Goal: Ask a question

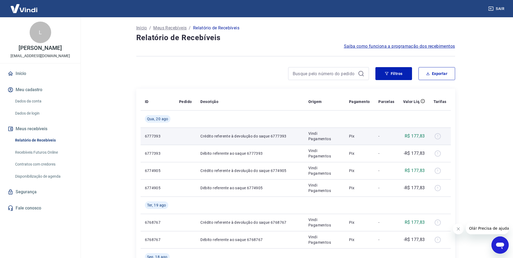
drag, startPoint x: 438, startPoint y: 136, endPoint x: 438, endPoint y: 139, distance: 3.2
click at [438, 136] on div at bounding box center [440, 136] width 13 height 9
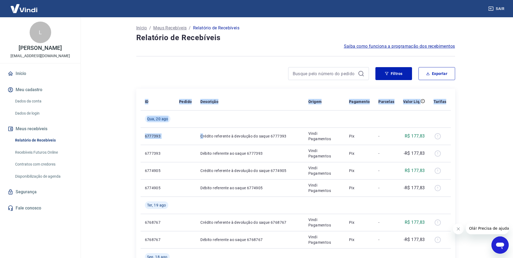
drag, startPoint x: 202, startPoint y: 134, endPoint x: 452, endPoint y: 141, distance: 250.0
click at [459, 227] on icon "Fechar mensagem da empresa" at bounding box center [458, 228] width 4 height 4
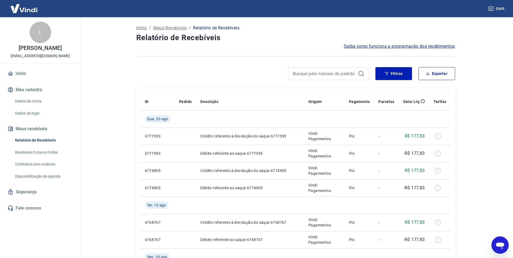
drag, startPoint x: 499, startPoint y: 244, endPoint x: 492, endPoint y: 243, distance: 6.5
click at [498, 244] on icon "Abrir janela de mensagens" at bounding box center [500, 245] width 8 height 6
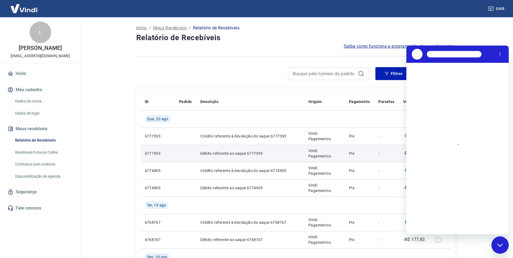
click at [151, 161] on td "6777393" at bounding box center [158, 153] width 34 height 17
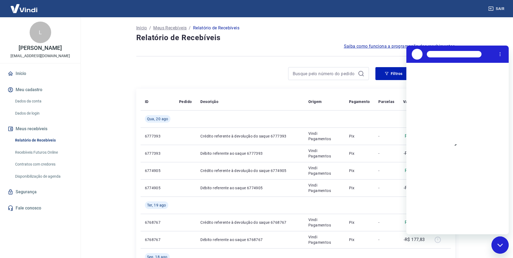
click at [502, 238] on div "Fechar janela de mensagens" at bounding box center [500, 245] width 16 height 16
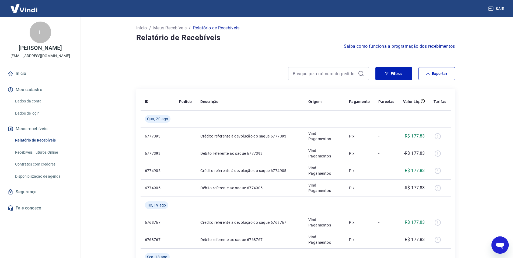
click at [40, 104] on link "Dados da conta" at bounding box center [43, 101] width 61 height 11
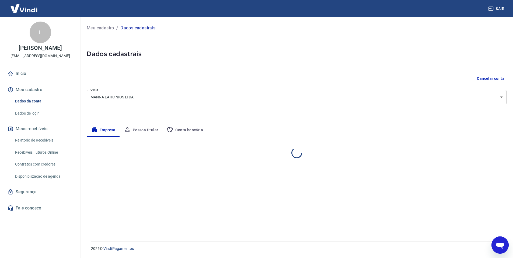
select select "MG"
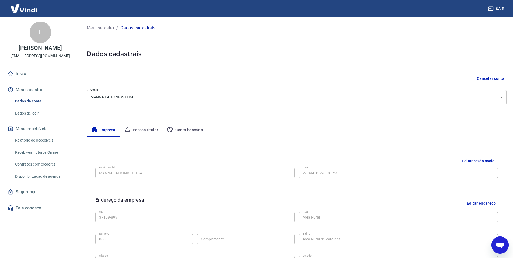
click at [33, 114] on link "Dados de login" at bounding box center [43, 113] width 61 height 11
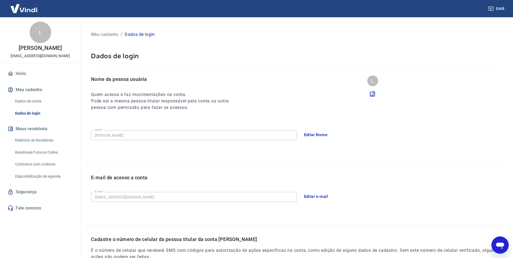
click at [18, 75] on link "Início" at bounding box center [40, 74] width 68 height 12
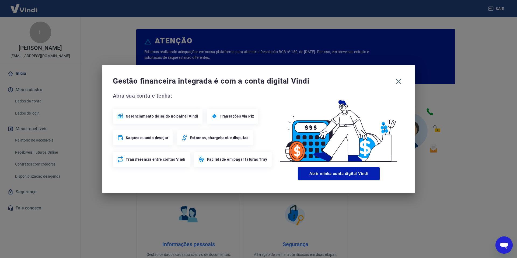
click at [404, 84] on div "Gestão financeira integrada é com a conta digital Vindi Abra sua conta e tenha:…" at bounding box center [258, 129] width 313 height 128
click at [399, 82] on icon "button" at bounding box center [398, 81] width 5 height 5
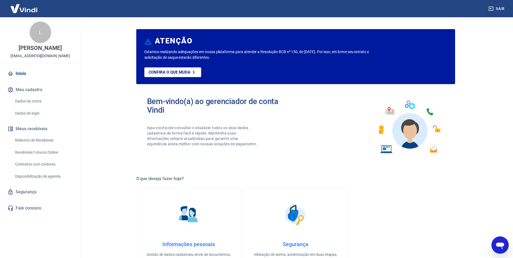
click at [37, 139] on link "Relatório de Recebíveis" at bounding box center [43, 140] width 61 height 11
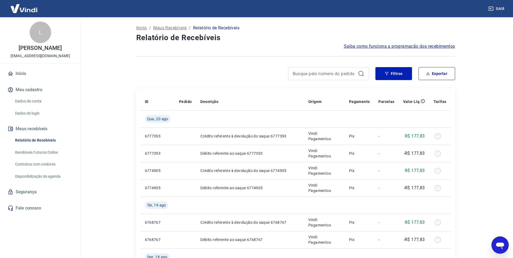
click at [501, 249] on icon "Abrir janela de mensagens" at bounding box center [500, 245] width 10 height 10
type textarea "x"
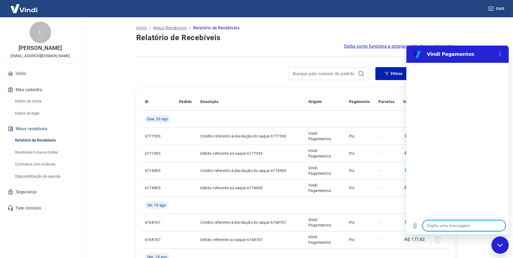
click at [469, 226] on textarea at bounding box center [463, 225] width 83 height 11
type textarea "o"
type textarea "x"
type textarea "oi"
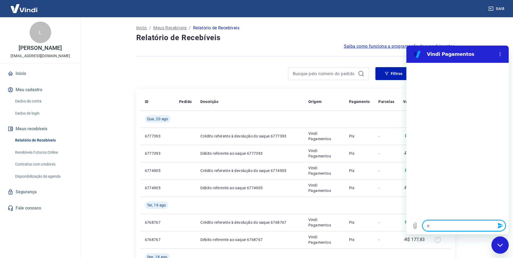
type textarea "x"
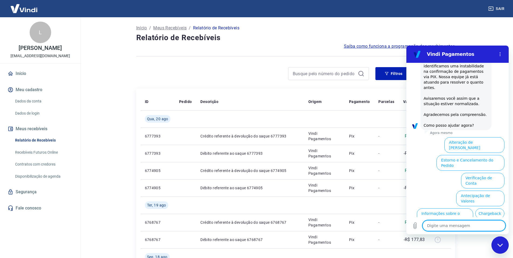
scroll to position [77, 0]
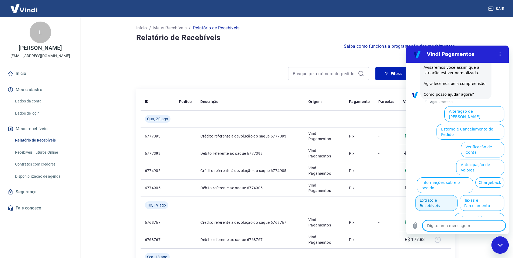
click at [457, 195] on button "Extrato e Recebíveis" at bounding box center [436, 203] width 42 height 16
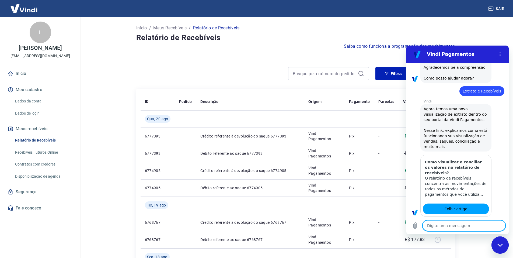
scroll to position [77, 0]
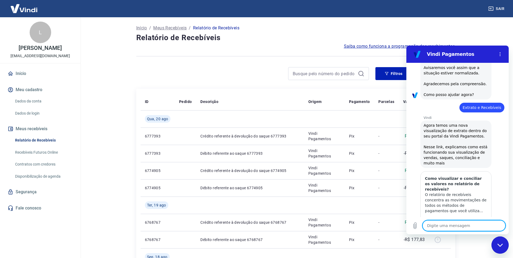
type textarea "x"
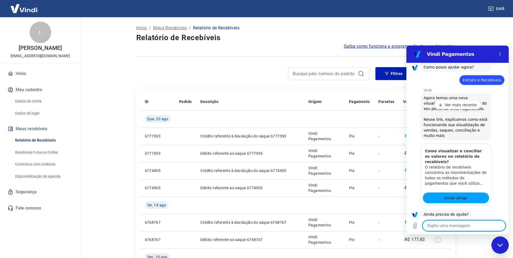
scroll to position [108, 0]
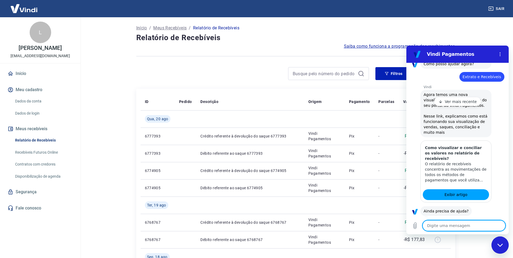
click at [456, 227] on textarea at bounding box center [463, 225] width 83 height 11
type textarea "f"
type textarea "x"
type textarea "fa"
type textarea "x"
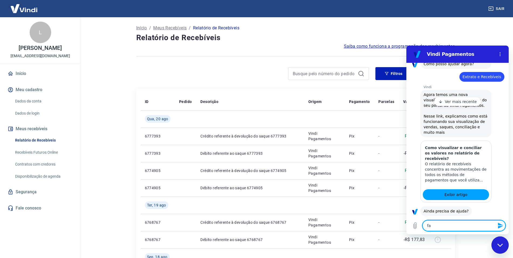
type textarea "fal"
type textarea "x"
type textarea "fala"
type textarea "x"
type textarea "falar"
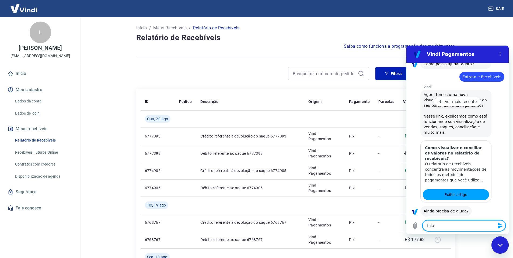
type textarea "x"
type textarea "falar"
type textarea "x"
type textarea "falar c"
type textarea "x"
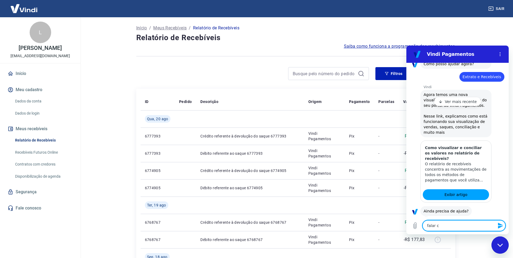
type textarea "falar co"
type textarea "x"
type textarea "falar com"
type textarea "x"
type textarea "falar com"
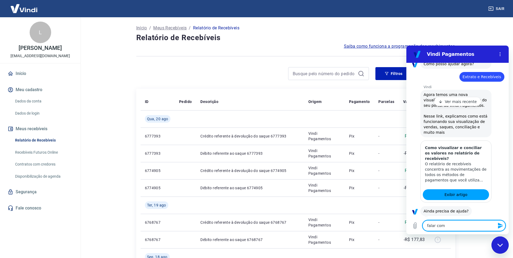
type textarea "x"
type textarea "falar com a"
type textarea "x"
type textarea "falar com at"
type textarea "x"
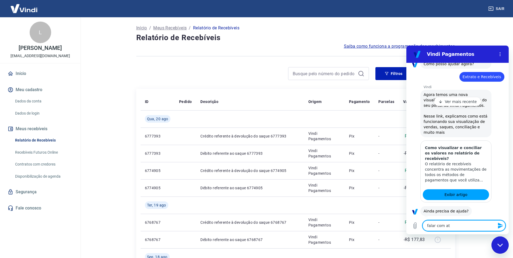
type textarea "falar com ate"
type textarea "x"
type textarea "falar com aten"
type textarea "x"
type textarea "falar com atend"
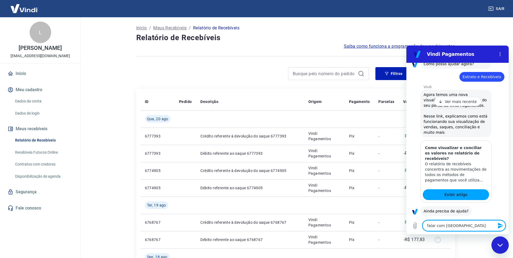
type textarea "x"
type textarea "falar com atende"
type textarea "x"
type textarea "falar com atenden"
type textarea "x"
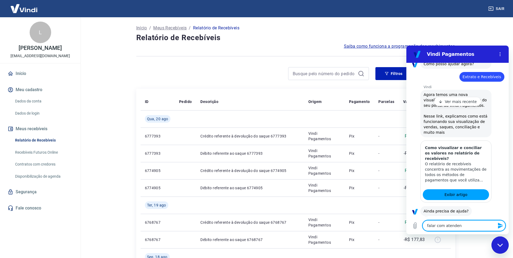
type textarea "falar com atendent"
type textarea "x"
type textarea "falar com atendente"
type textarea "x"
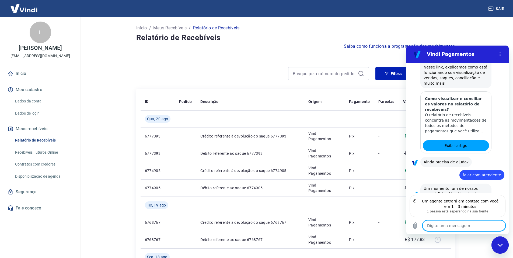
scroll to position [169, 0]
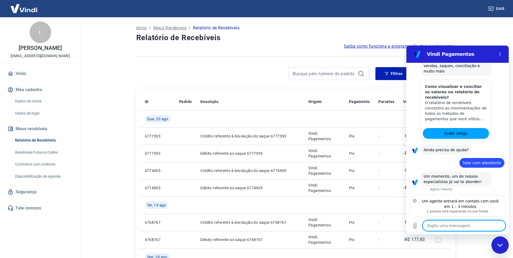
click at [439, 225] on textarea at bounding box center [463, 225] width 83 height 11
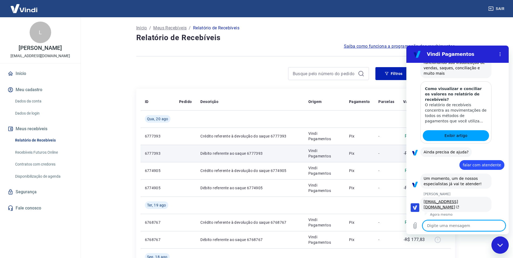
scroll to position [168, 0]
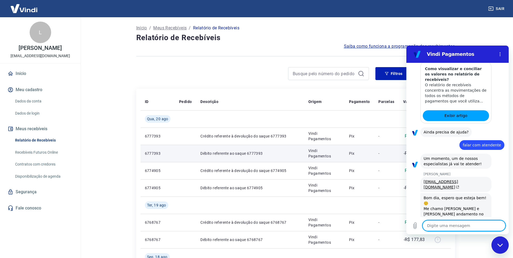
type textarea "x"
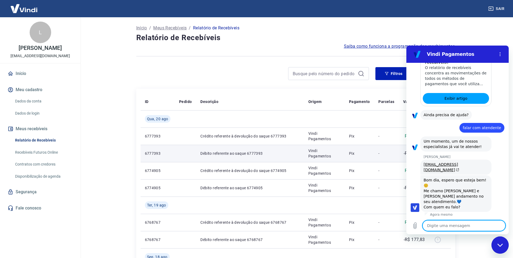
scroll to position [205, 0]
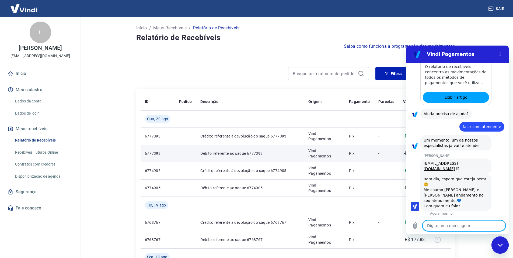
type textarea "S"
type textarea "x"
type textarea "So"
type textarea "x"
type textarea "Sou"
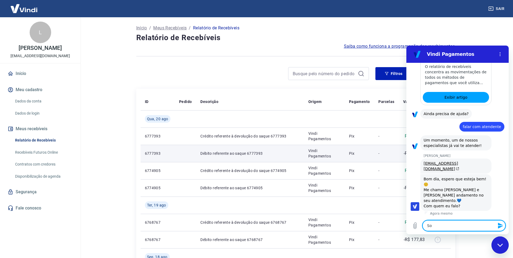
type textarea "x"
type textarea "Sou"
type textarea "x"
type textarea "Sou o"
type textarea "x"
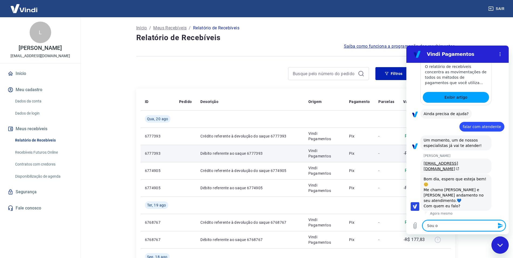
type textarea "Sou o"
type textarea "x"
type textarea "Sou o V"
type textarea "x"
type textarea "Sou o Vi"
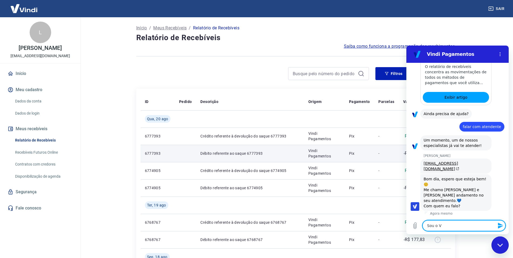
type textarea "x"
type textarea "Sou o Vin"
type textarea "x"
type textarea "Sou o Vini"
type textarea "x"
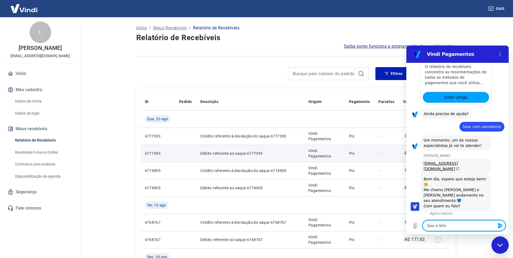
type textarea "Sou o Vinin"
type textarea "x"
type textarea "Sou o Vini"
type textarea "x"
type textarea "Sou o Vinic"
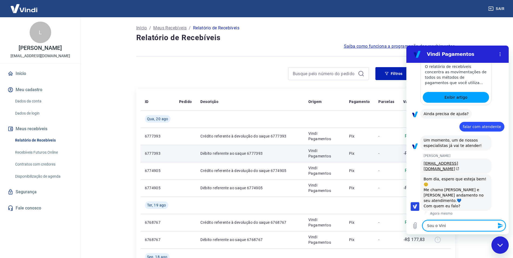
type textarea "x"
type textarea "Sou o Vinici"
type textarea "x"
type textarea "Sou o Viniciu"
type textarea "x"
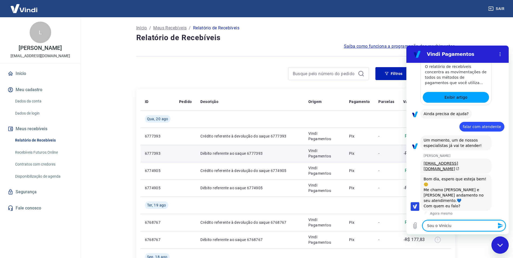
type textarea "Sou o Vinicius"
type textarea "x"
type textarea "Sou o Vinicius,"
type textarea "x"
type textarea "Sou o Vinicius,"
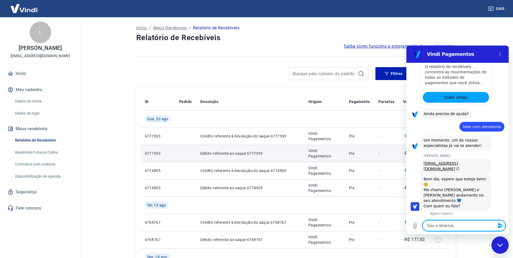
type textarea "x"
type textarea "Sou o Vinicius, P"
type textarea "x"
type textarea "Sou o Vinicius, Pr"
type textarea "x"
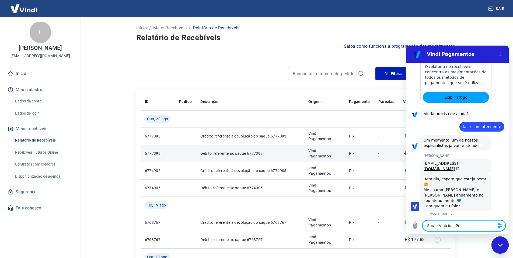
type textarea "Sou o Vinicius, Pre"
type textarea "x"
type textarea "Sou o Vinicius, Pr"
type textarea "x"
type textarea "Sou o Vinicius, P"
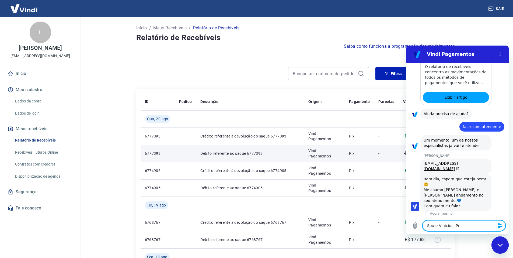
type textarea "x"
type textarea "Sou o Vinicius,"
type textarea "x"
type textarea "Sou o Vinicius,"
type textarea "x"
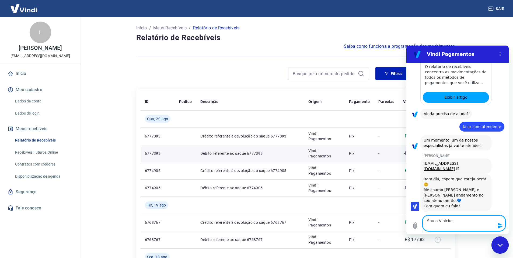
type textarea "Sou o Vinicius, P"
type textarea "x"
type textarea "Sou o Vinicius, Pr"
type textarea "x"
type textarea "Sou o Vinicius, Pre"
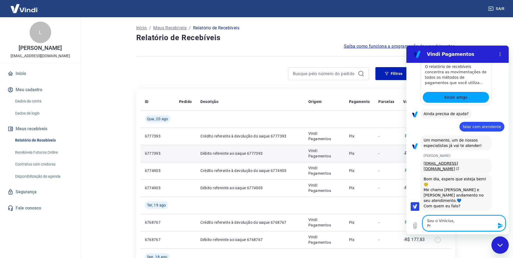
type textarea "x"
type textarea "Sou o Vinicius, Prec"
type textarea "x"
type textarea "Sou o Vinicius, Preci"
type textarea "x"
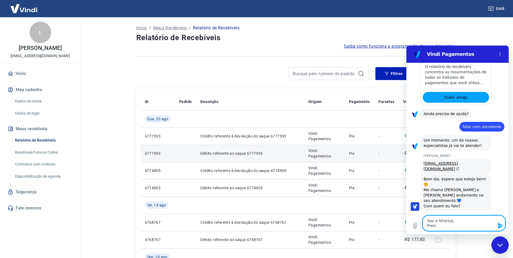
type textarea "Sou o Vinicius, Precio"
type textarea "x"
type textarea "Sou o Vinicius, Preci"
type textarea "x"
type textarea "Sou o Vinicius, Precis"
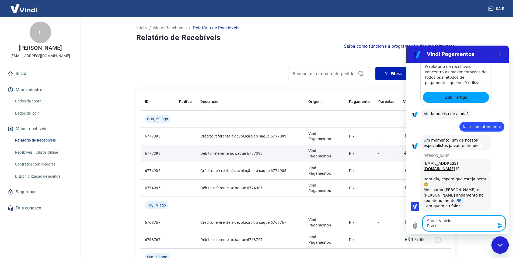
type textarea "x"
type textarea "Sou o Vinicius, Preciso"
type textarea "x"
type textarea "Sou o Vinicius, Preciso"
type textarea "x"
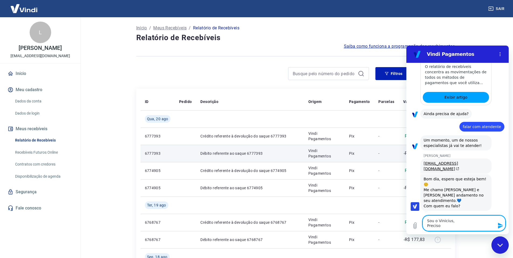
type textarea "Sou o Vinicius, Preciso d"
type textarea "x"
type textarea "Sou o Vinicius, Preciso de"
type textarea "x"
type textarea "Sou o Vinicius, Preciso de"
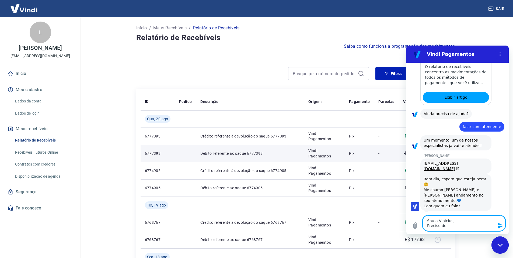
type textarea "x"
type textarea "Sou o Vinicius, Preciso de a"
type textarea "x"
type textarea "Sou o Vinicius, Preciso de aj"
type textarea "x"
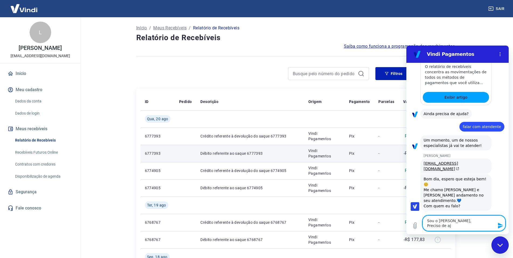
type textarea "Sou o Vinicius, Preciso de aju"
type textarea "x"
type textarea "Sou o Vinicius, Preciso de ajud"
type textarea "x"
type textarea "Sou o Vinicius, Preciso de ajuda"
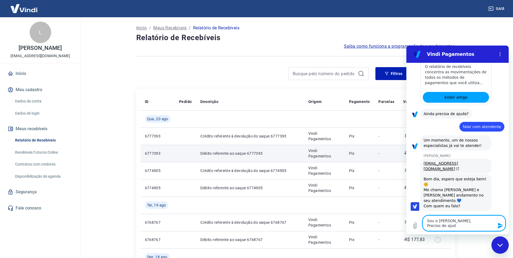
type textarea "x"
type textarea "Sou o Vinicius, Preciso de ajudar"
type textarea "x"
type textarea "Sou o Vinicius, Preciso de ajudar"
type textarea "x"
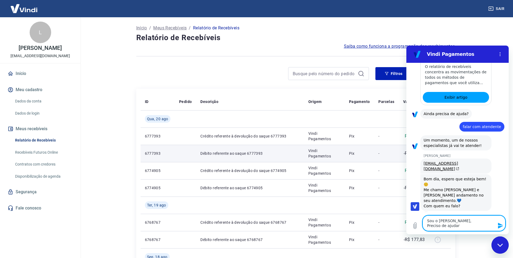
type textarea "Sou o Vinicius, Preciso de ajudar p"
type textarea "x"
type textarea "Sou o Vinicius, Preciso de ajudar pr"
type textarea "x"
type textarea "Sou o Vinicius, Preciso de ajudar pra"
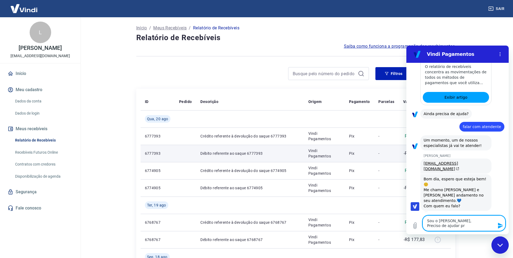
type textarea "x"
type textarea "Sou o Vinicius, Preciso de ajudar pra"
type textarea "x"
type textarea "Sou o Vinicius, Preciso de ajudar pra s"
type textarea "x"
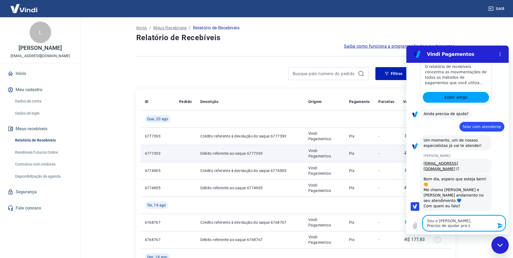
type textarea "Sou o Vinicius, Preciso de ajudar pra sa"
type textarea "x"
type textarea "Sou o Vinicius, Preciso de ajudar pra sab"
type textarea "x"
type textarea "Sou o Vinicius, Preciso de ajudar pra sabe"
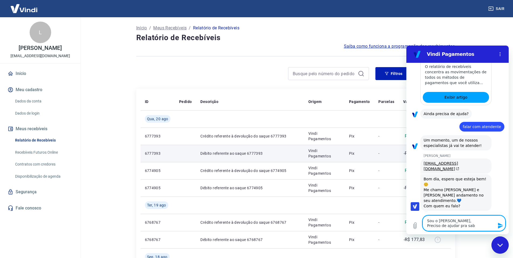
type textarea "x"
type textarea "Sou o Vinicius, Preciso de ajudar pra saber"
type textarea "x"
type textarea "Sou o Vinicius, Preciso de ajudar pra saber"
type textarea "x"
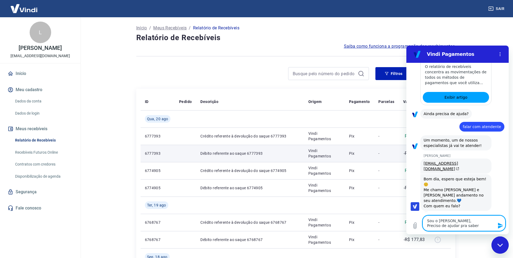
type textarea "Sou o Vinicius, Preciso de ajudar pra saber p"
type textarea "x"
type textarea "Sou o Vinicius, Preciso de ajudar pra saber po"
type textarea "x"
type textarea "Sou o Vinicius, Preciso de ajudar pra saber por"
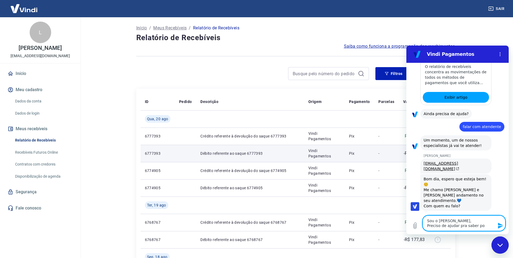
type textarea "x"
type textarea "Sou o Vinicius, Preciso de ajudar pra saber porq"
type textarea "x"
type textarea "Sou o Vinicius, Preciso de ajudar pra saber porqu"
type textarea "x"
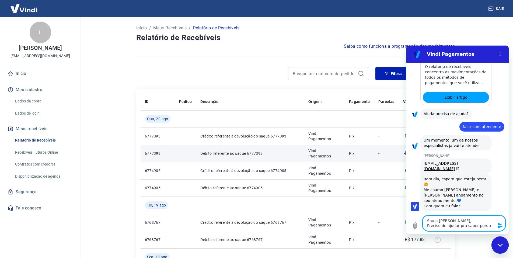
type textarea "Sou o Vinicius, Preciso de ajudar pra saber porque"
type textarea "x"
type textarea "Sou o Vinicius, Preciso de ajudar pra saber porque"
type textarea "x"
type textarea "Sou o Vinicius, Preciso de ajudar pra saber porque o"
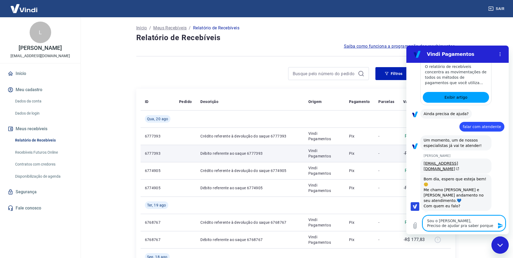
type textarea "x"
type textarea "Sou o Vinicius, Preciso de ajudar pra saber porque o"
type textarea "x"
type textarea "Sou o Vinicius, Preciso de ajudar pra saber porque o b"
type textarea "x"
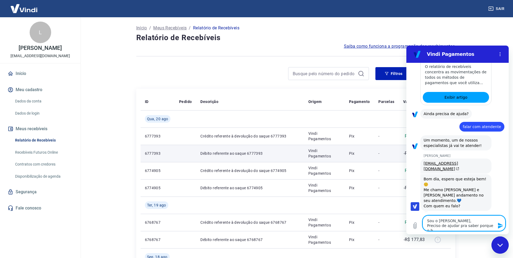
type textarea "Sou o Vinicius, Preciso de ajudar pra saber porque o"
type textarea "x"
type textarea "Sou o Vinicius, Preciso de ajudar pra saber porque o v"
type textarea "x"
type textarea "Sou o Vinicius, Preciso de ajudar pra saber porque o va"
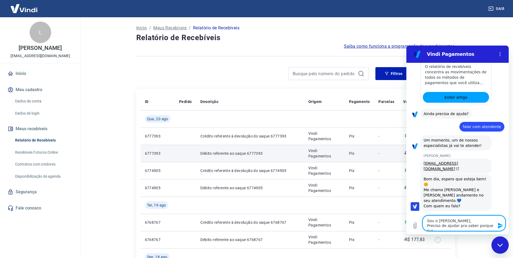
type textarea "x"
type textarea "Sou o Vinicius, Preciso de ajudar pra saber porque o val"
type textarea "x"
type textarea "Sou o Vinicius, Preciso de ajudar pra saber porque o valo"
type textarea "x"
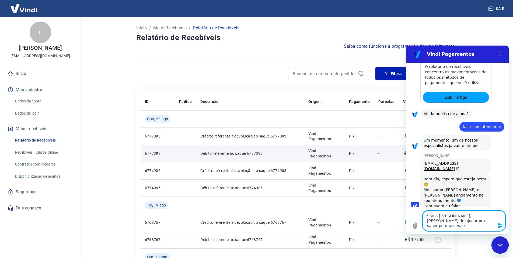
type textarea "Sou o Vinicius, Preciso de ajudar pra saber porque o valor"
type textarea "x"
type textarea "Sou o Vinicius, Preciso de ajudar pra saber porque o valor"
type textarea "x"
type textarea "Sou o Vinicius, Preciso de ajudar pra saber porque o valor n"
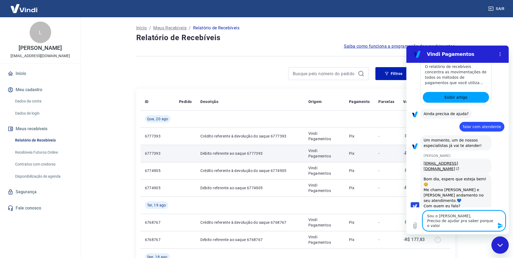
type textarea "x"
type textarea "Sou o Vinicius, Preciso de ajudar pra saber porque o valor nã"
type textarea "x"
type textarea "Sou o Vinicius, Preciso de ajudar pra saber porque o valor não"
type textarea "x"
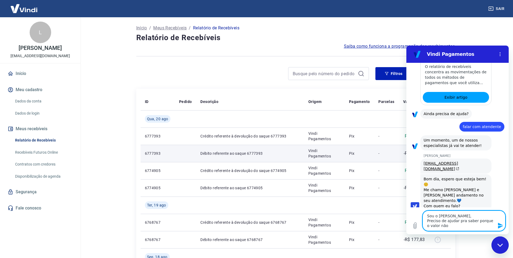
type textarea "Sou o Vinicius, Preciso de ajudar pra saber porque o valor não"
type textarea "x"
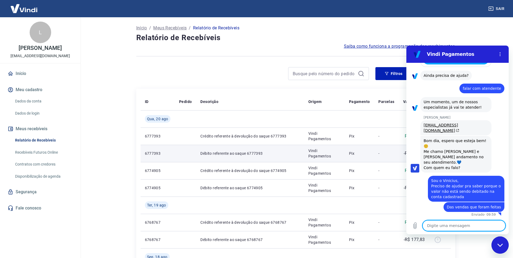
scroll to position [244, 0]
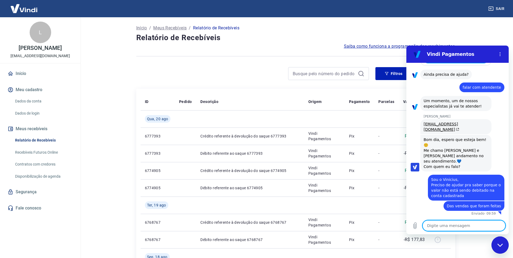
click at [234, 83] on div "Filtros Exportar" at bounding box center [295, 75] width 319 height 17
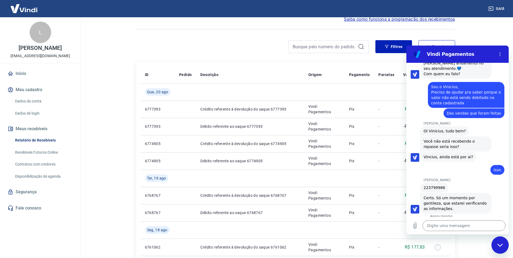
scroll to position [340, 0]
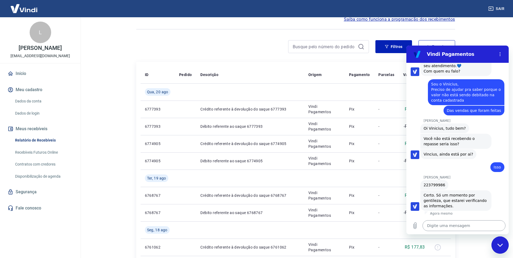
click at [443, 225] on textarea at bounding box center [463, 225] width 83 height 11
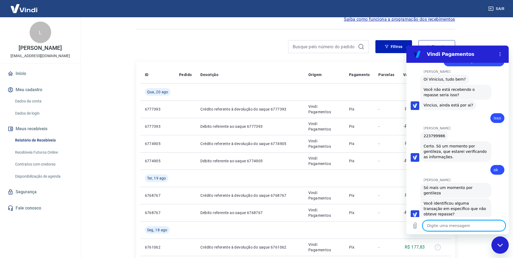
scroll to position [391, 0]
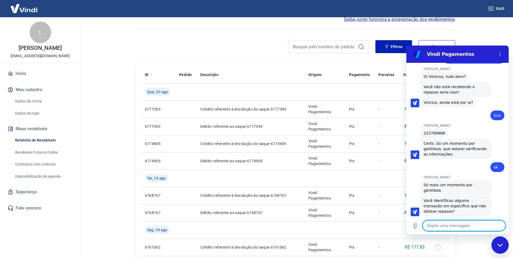
click at [457, 226] on textarea at bounding box center [463, 225] width 83 height 11
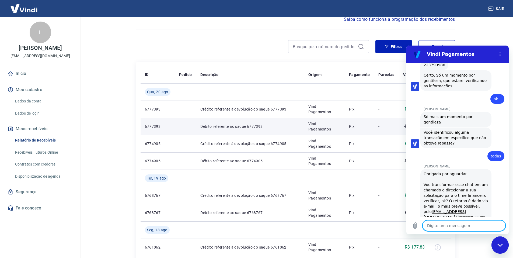
scroll to position [486, 0]
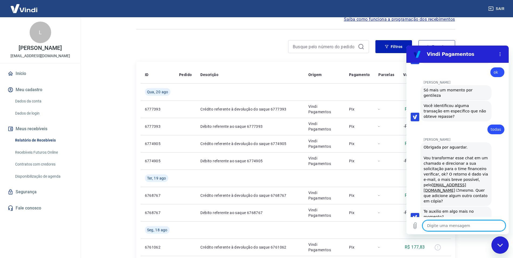
click at [445, 223] on textarea at bounding box center [463, 225] width 83 height 11
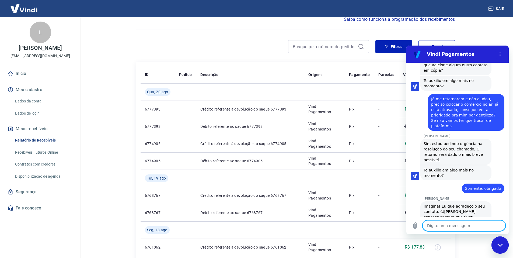
scroll to position [617, 0]
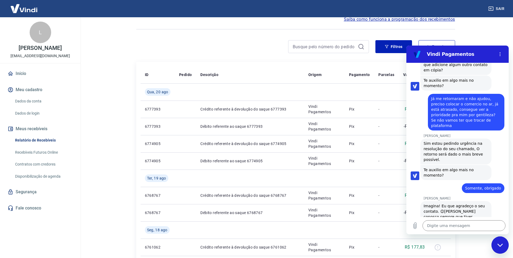
click at [498, 240] on div "Fechar janela de mensagens" at bounding box center [500, 245] width 16 height 16
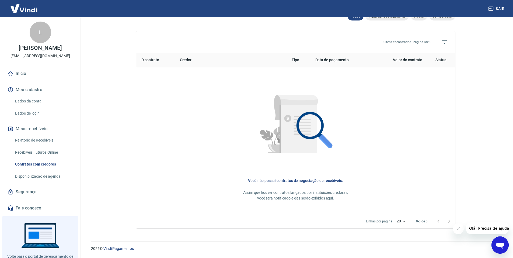
scroll to position [188, 0]
